Goal: Information Seeking & Learning: Check status

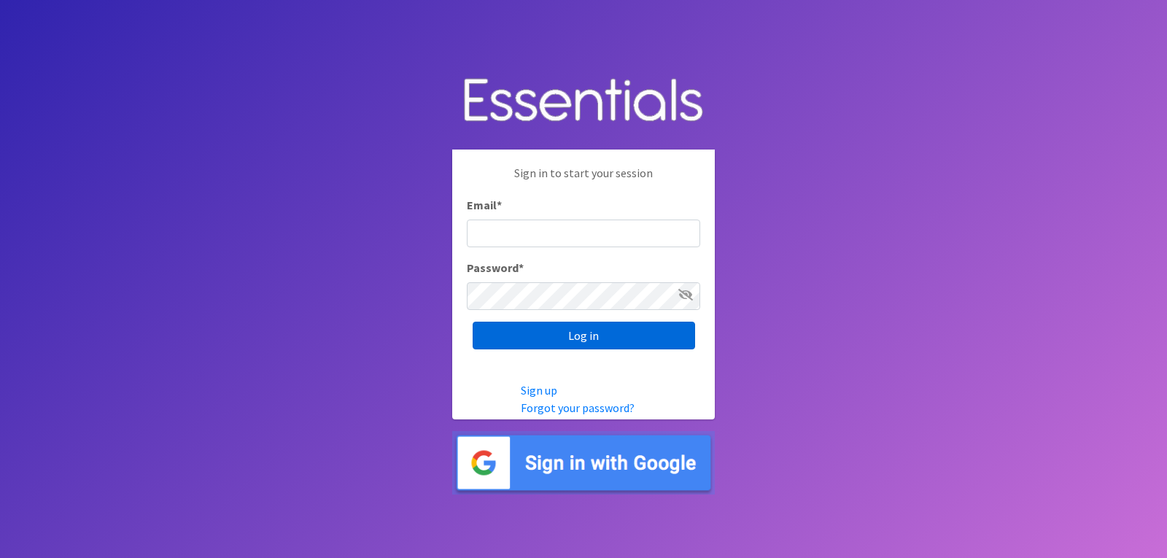
type input "[EMAIL_ADDRESS][DOMAIN_NAME]"
click at [540, 323] on input "Log in" at bounding box center [584, 336] width 222 height 28
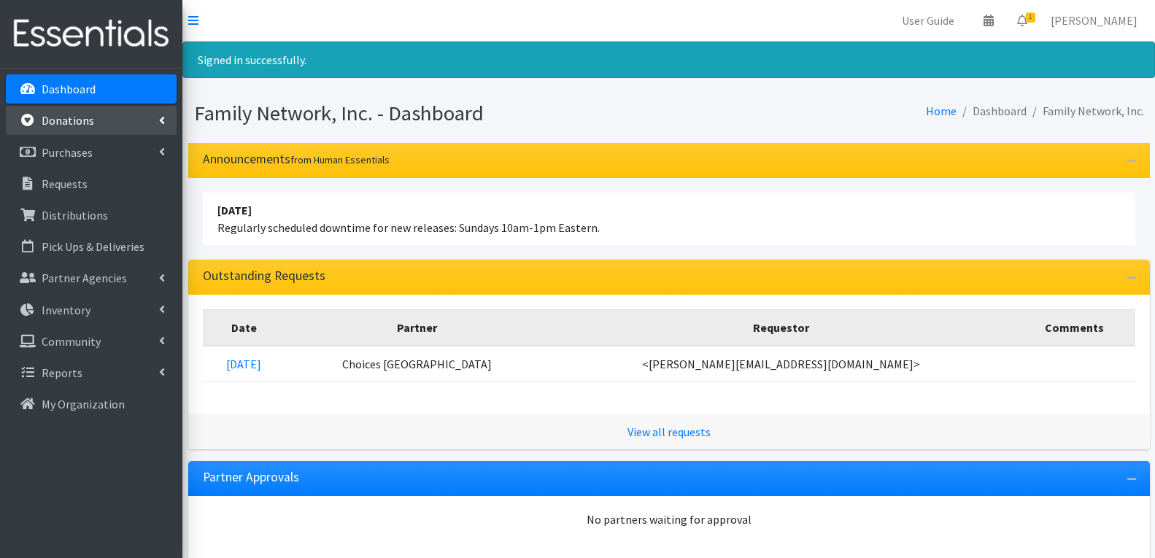
click at [95, 124] on link "Donations" at bounding box center [91, 120] width 171 height 29
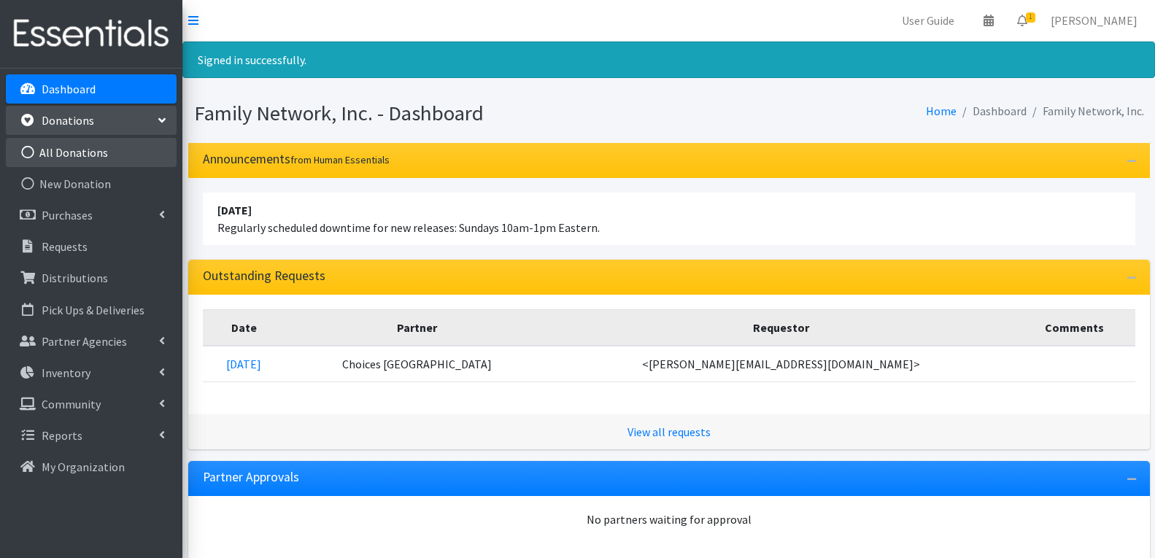
click at [97, 160] on link "All Donations" at bounding box center [91, 152] width 171 height 29
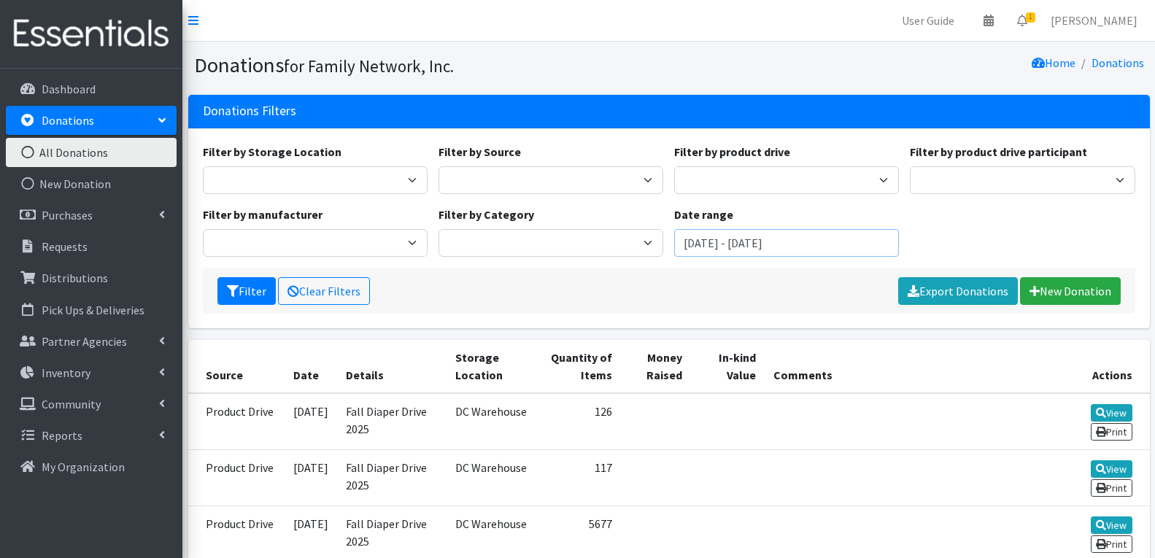
click at [751, 233] on input "August 3, 2025 - November 3, 2025" at bounding box center [786, 243] width 225 height 28
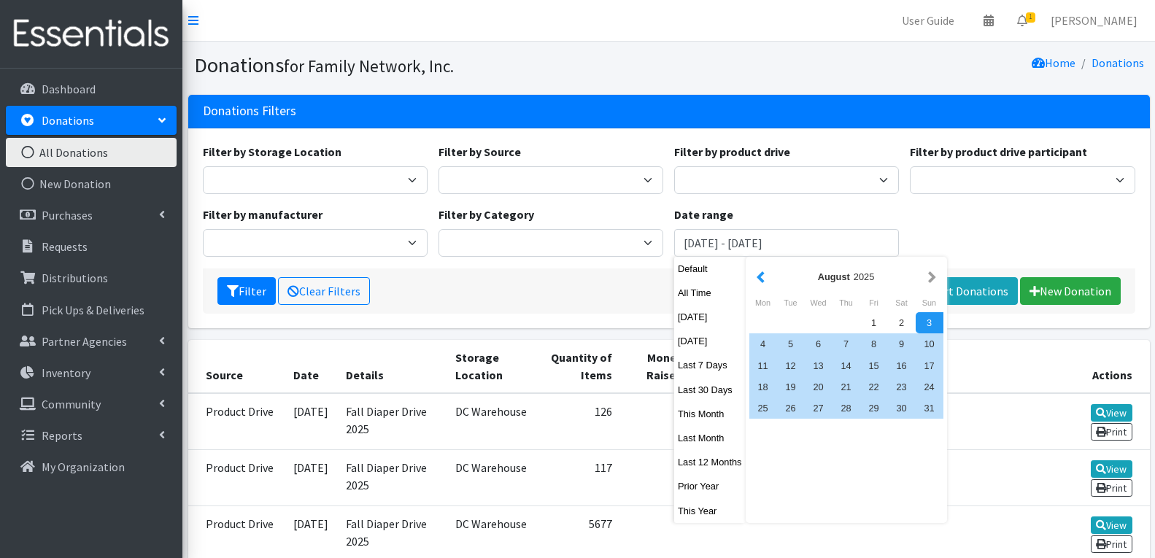
click at [763, 282] on button "button" at bounding box center [760, 277] width 15 height 18
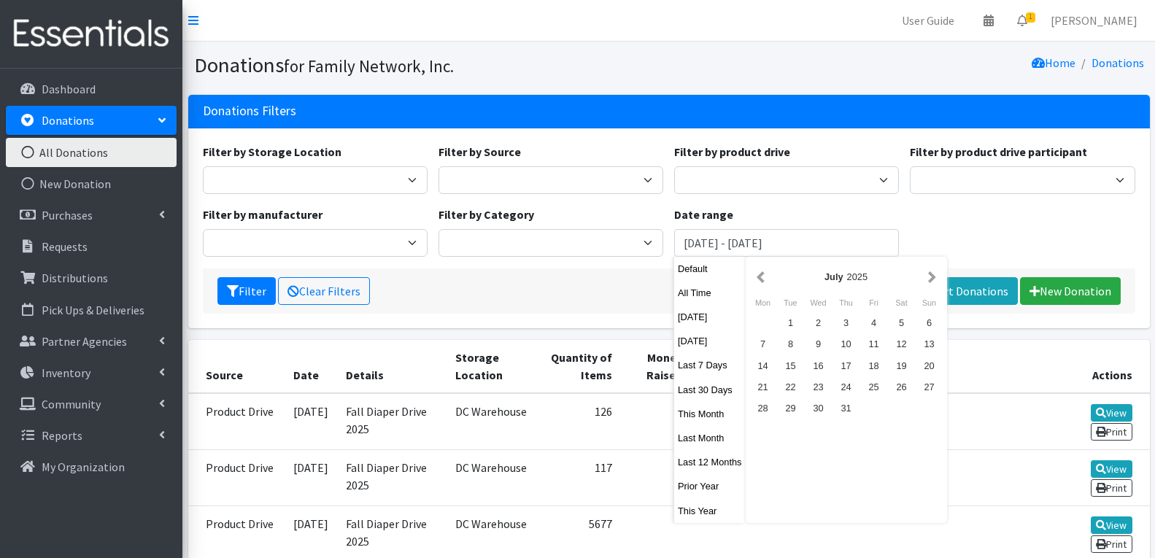
click at [763, 282] on button "button" at bounding box center [760, 277] width 15 height 18
click at [763, 281] on button "button" at bounding box center [760, 277] width 15 height 18
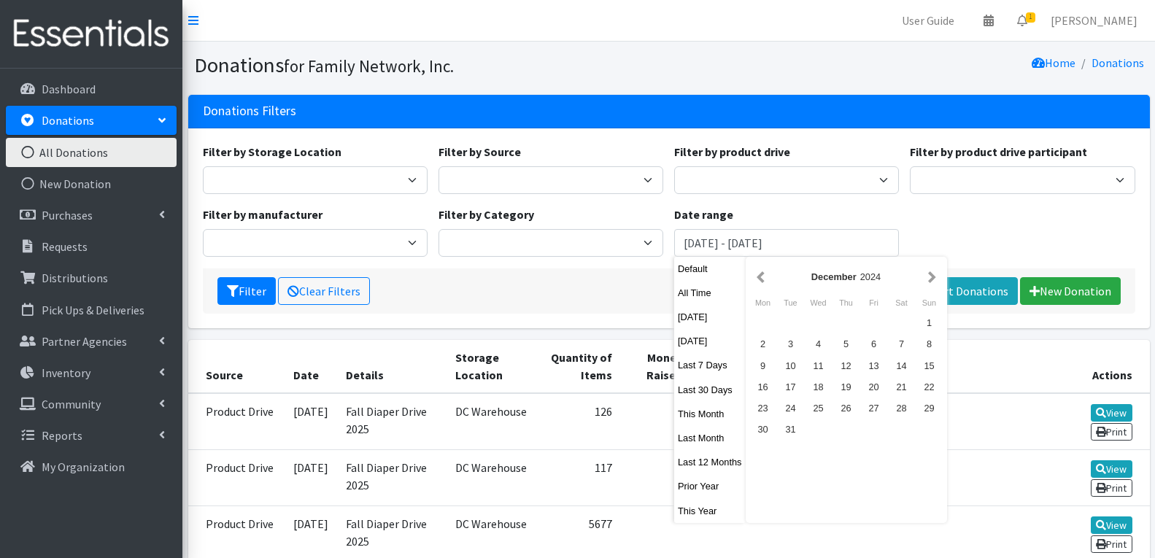
click at [763, 281] on button "button" at bounding box center [760, 277] width 15 height 18
click at [847, 332] on div "1" at bounding box center [846, 322] width 28 height 21
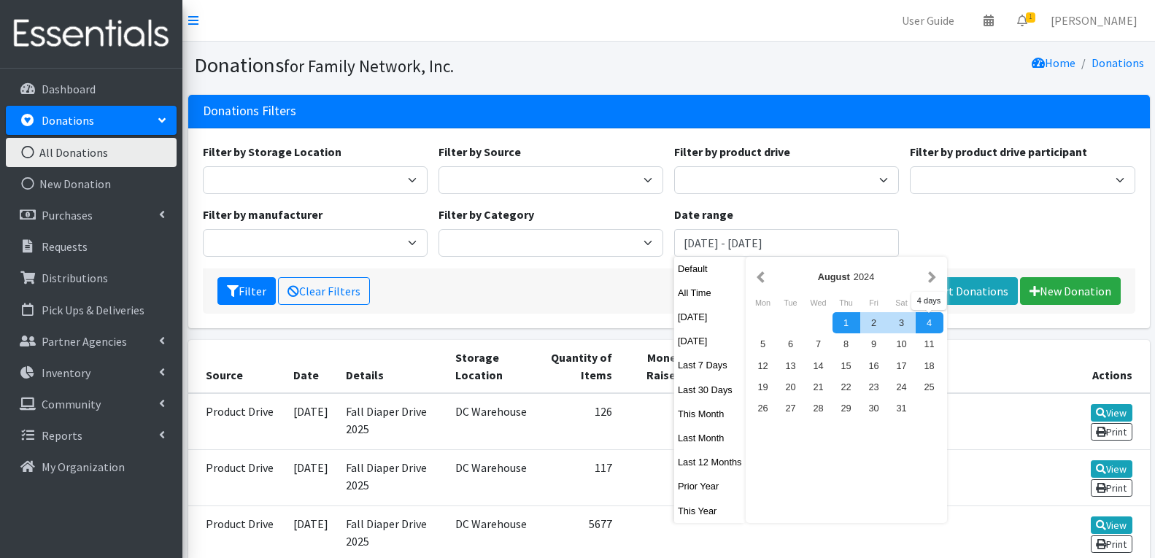
click at [932, 296] on div "Sun" at bounding box center [929, 302] width 28 height 19
click at [931, 290] on div "August 2024" at bounding box center [846, 276] width 194 height 33
click at [931, 284] on button "button" at bounding box center [931, 277] width 15 height 18
click at [931, 281] on button "button" at bounding box center [931, 277] width 15 height 18
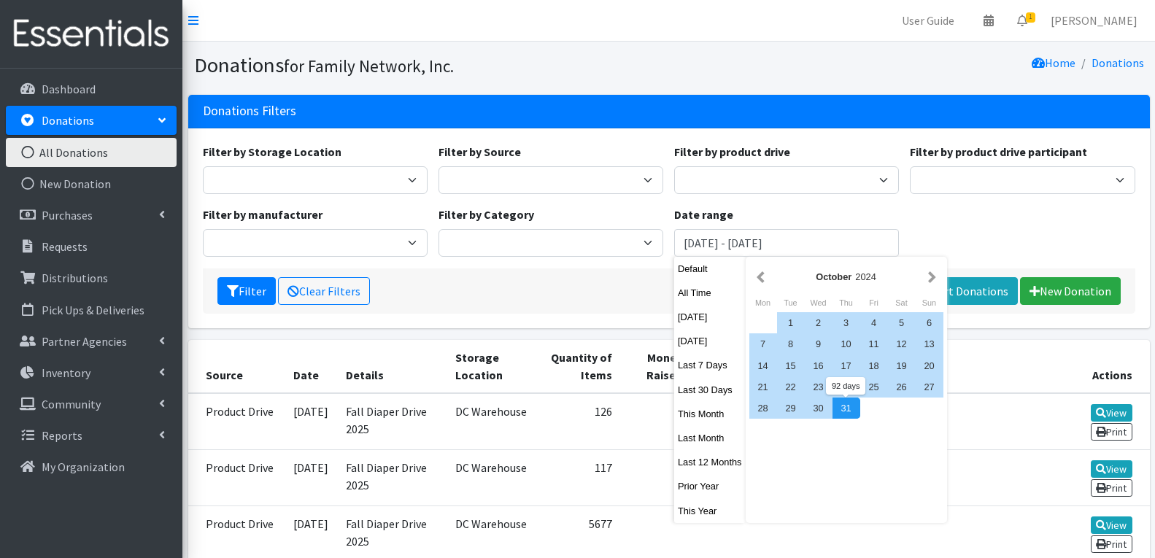
click at [840, 410] on div "31" at bounding box center [846, 407] width 28 height 21
type input "August 1, 2024 - October 31, 2024"
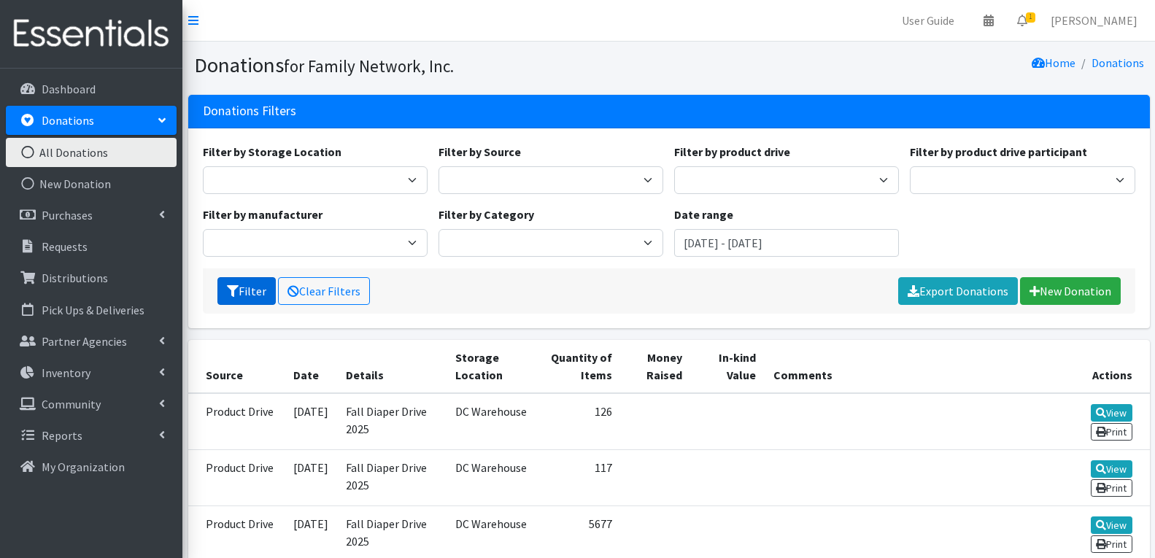
click at [235, 286] on icon "submit" at bounding box center [233, 291] width 12 height 12
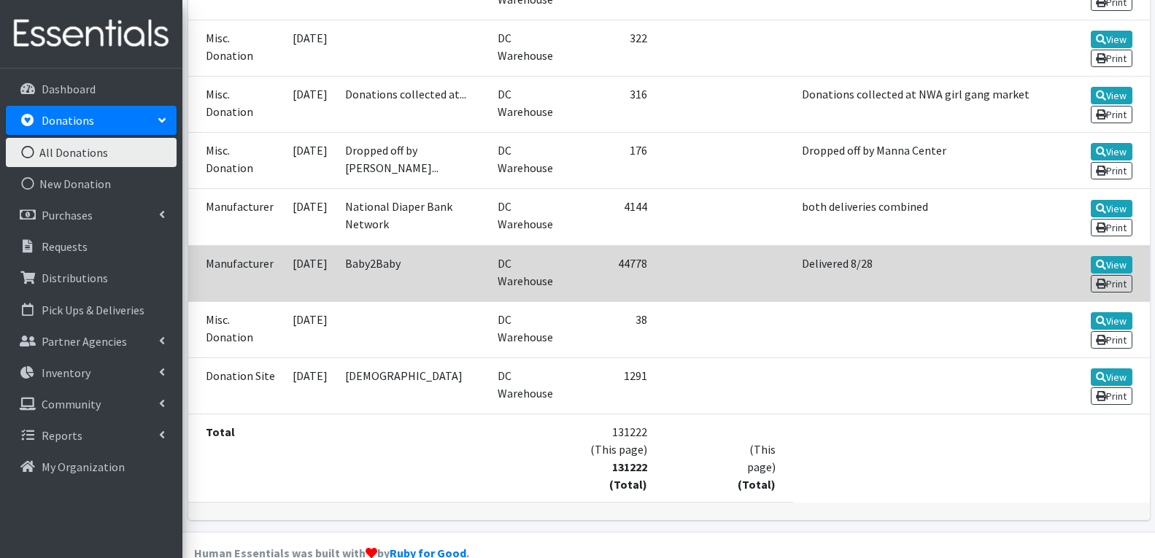
scroll to position [2556, 0]
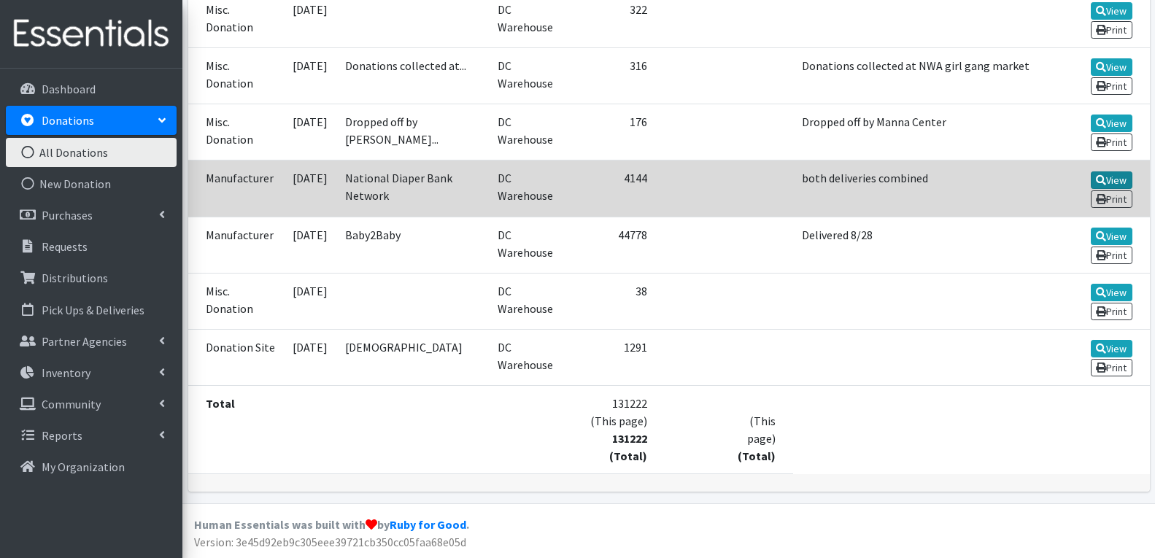
click at [1096, 176] on icon at bounding box center [1100, 180] width 10 height 10
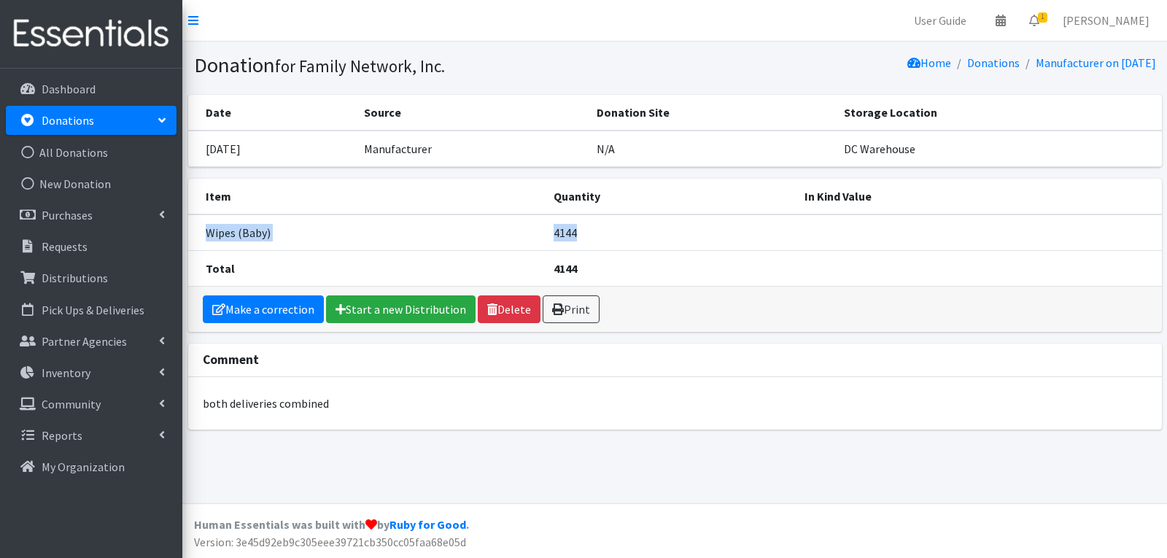
drag, startPoint x: 208, startPoint y: 232, endPoint x: 648, endPoint y: 232, distance: 439.8
click at [648, 232] on tr "Wipes (Baby) 4144" at bounding box center [675, 232] width 974 height 36
click at [403, 243] on td "Wipes (Baby)" at bounding box center [366, 232] width 357 height 36
drag, startPoint x: 539, startPoint y: 234, endPoint x: 634, endPoint y: 233, distance: 94.8
click at [634, 233] on tr "Wipes (Baby) 4144" at bounding box center [675, 232] width 974 height 36
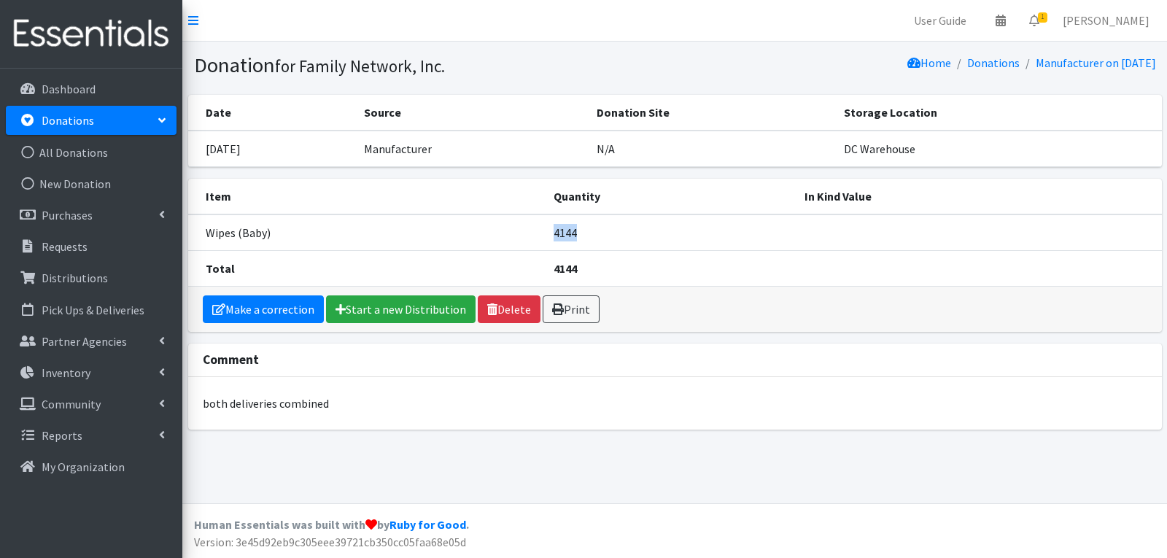
click at [350, 249] on td "Wipes (Baby)" at bounding box center [366, 232] width 357 height 36
